Goal: Information Seeking & Learning: Learn about a topic

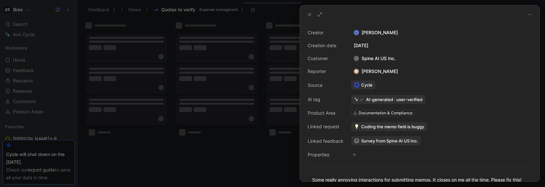
drag, startPoint x: 308, startPoint y: 15, endPoint x: 293, endPoint y: 17, distance: 15.7
click at [308, 15] on icon at bounding box center [309, 14] width 5 height 5
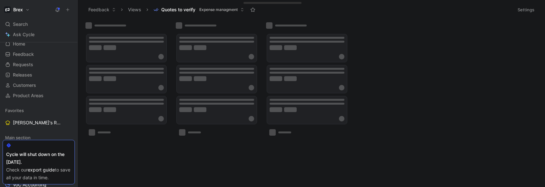
scroll to position [39, 0]
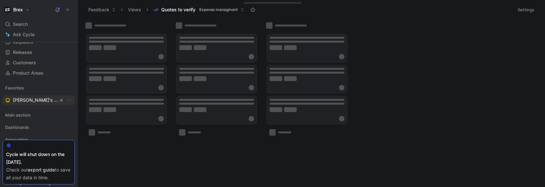
click at [39, 102] on span "[PERSON_NAME]'s Requests" at bounding box center [35, 100] width 45 height 6
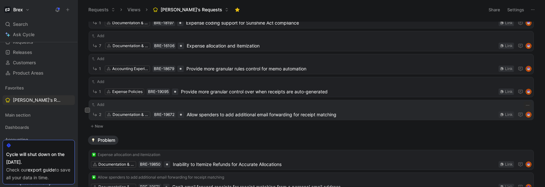
scroll to position [77, 0]
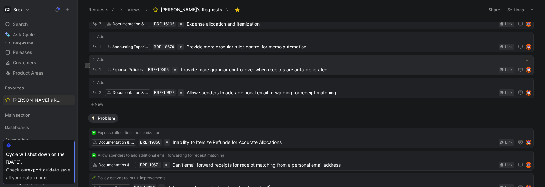
click at [223, 66] on span "Provide more granular control over when receipts are auto-generated" at bounding box center [338, 70] width 315 height 8
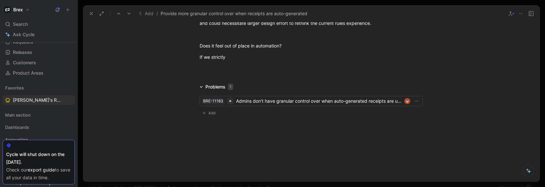
scroll to position [2057, 0]
click at [283, 26] on div "If we expand rules to become a way to help customers complete documentation and…" at bounding box center [311, 12] width 223 height 27
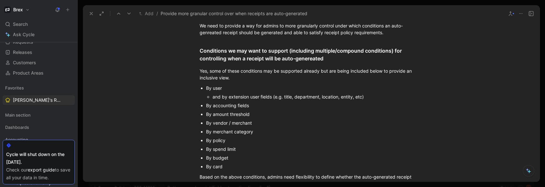
scroll to position [1161, 0]
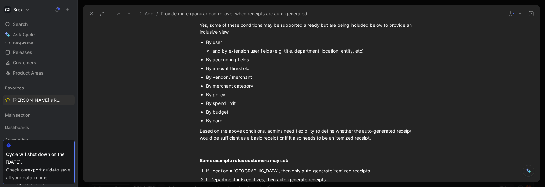
copy div "Problem Receipts are needed to substantiate if a transaction is a valid expense…"
click at [295, 86] on div "By merchant category" at bounding box center [314, 85] width 217 height 7
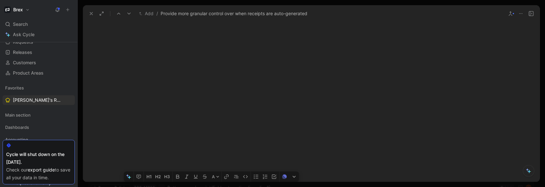
scroll to position [2173, 0]
drag, startPoint x: 198, startPoint y: 70, endPoint x: 257, endPoint y: 65, distance: 59.8
copy div "Loremips Do sita co adipisc e sed doe tempor in utla etdolorema aliquae admin v…"
